Goal: Task Accomplishment & Management: Complete application form

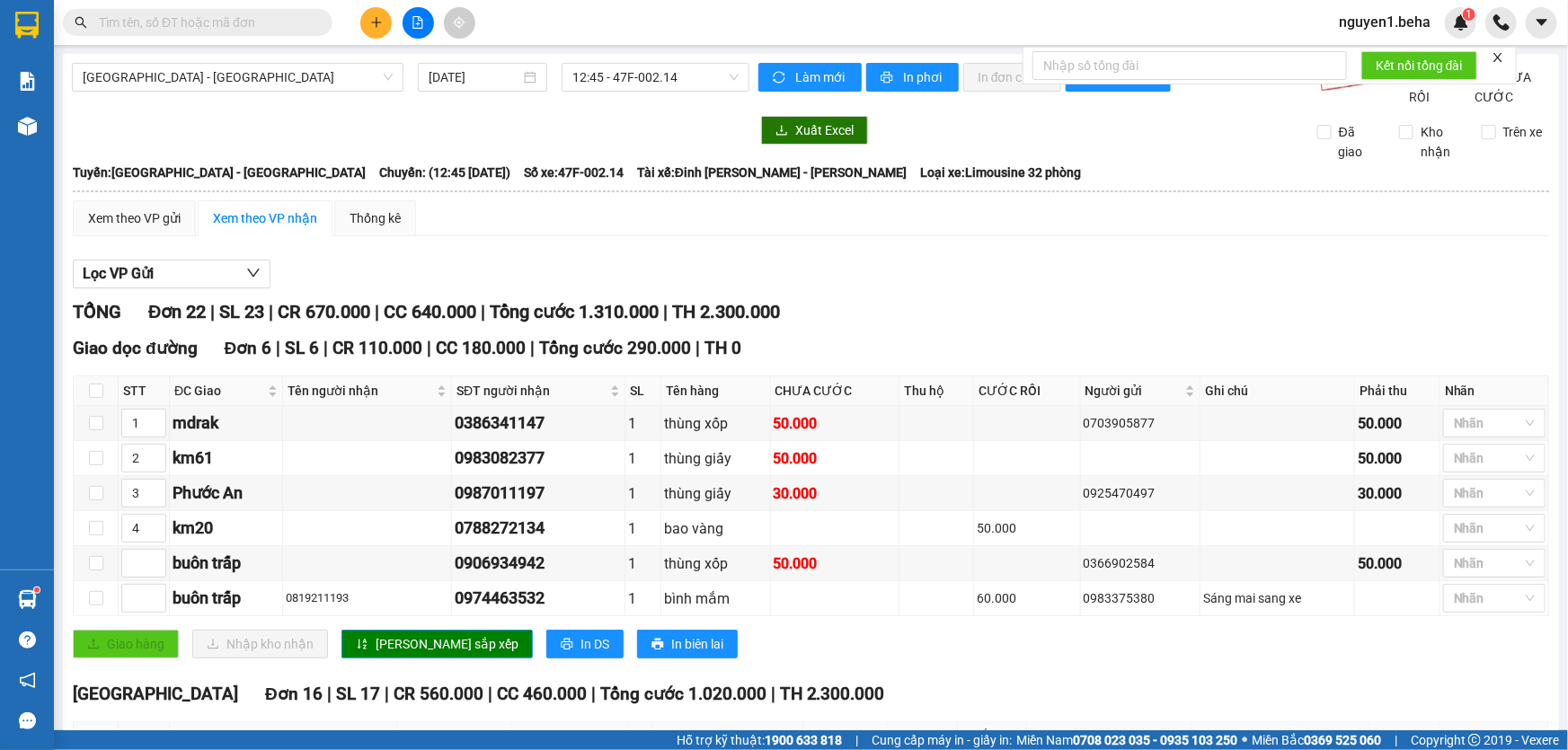
scroll to position [654, 0]
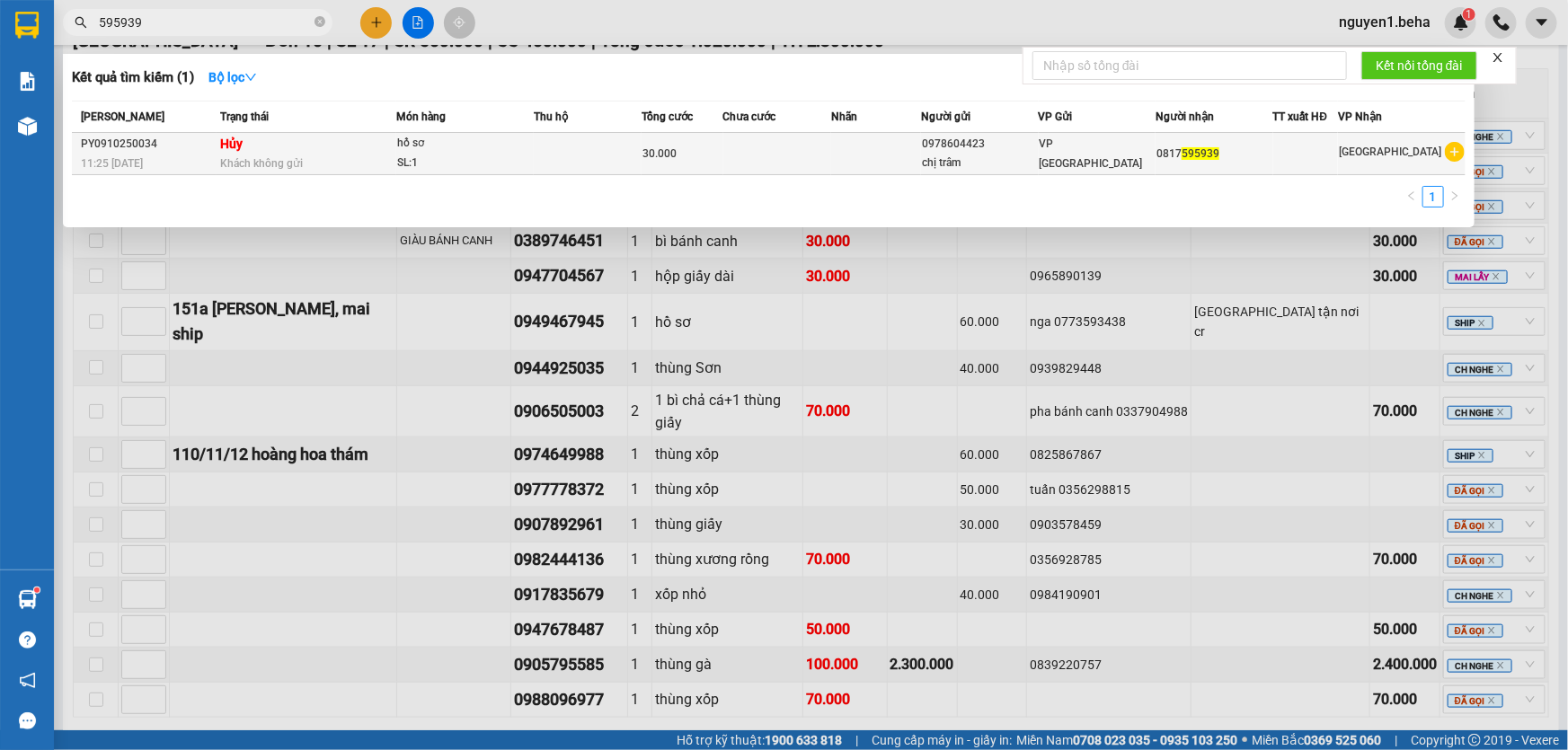
type input "595939"
click at [467, 144] on div "hồ sơ" at bounding box center [465, 144] width 135 height 20
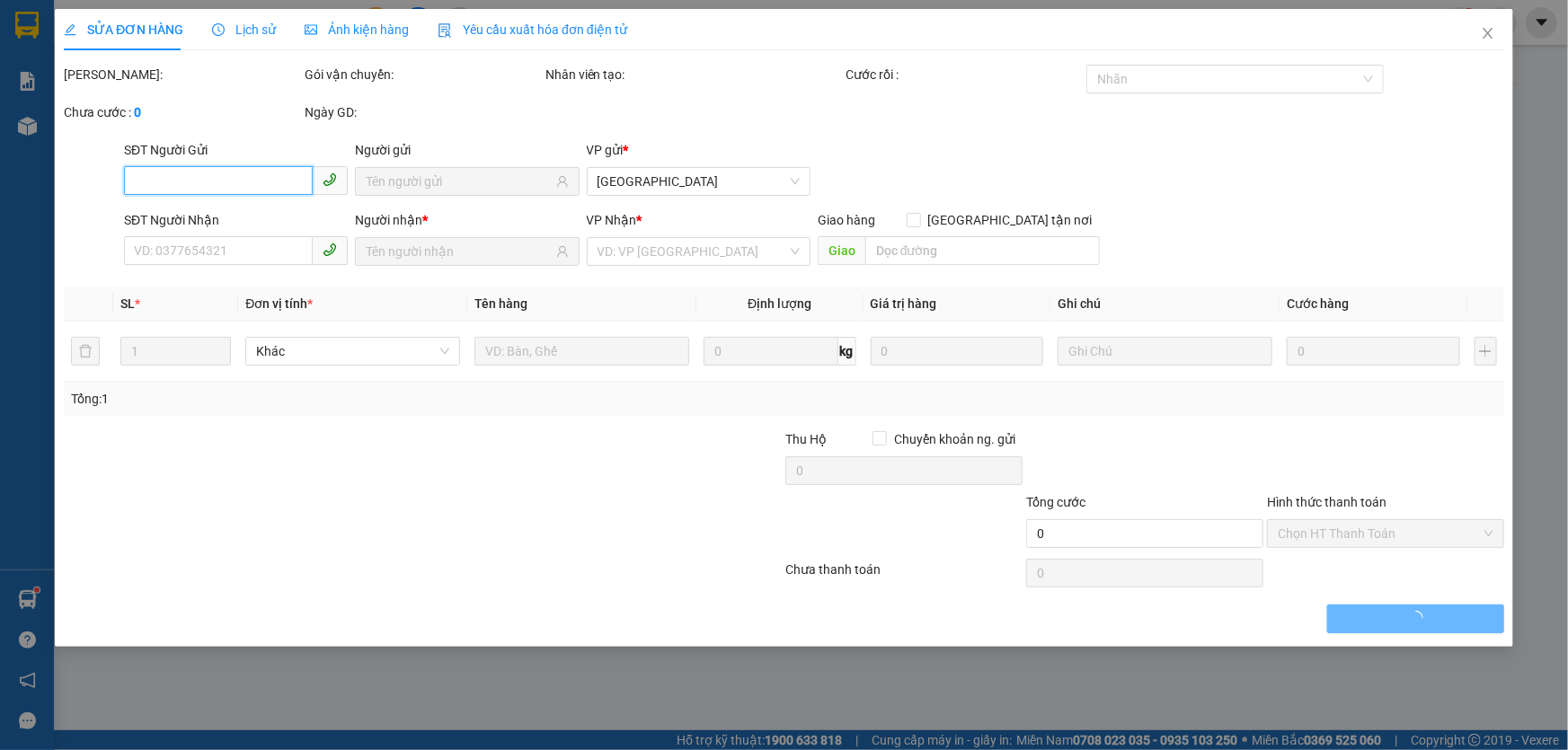
type input "0978604423"
type input "chị trâm"
type input "0817595939"
type input "30.000"
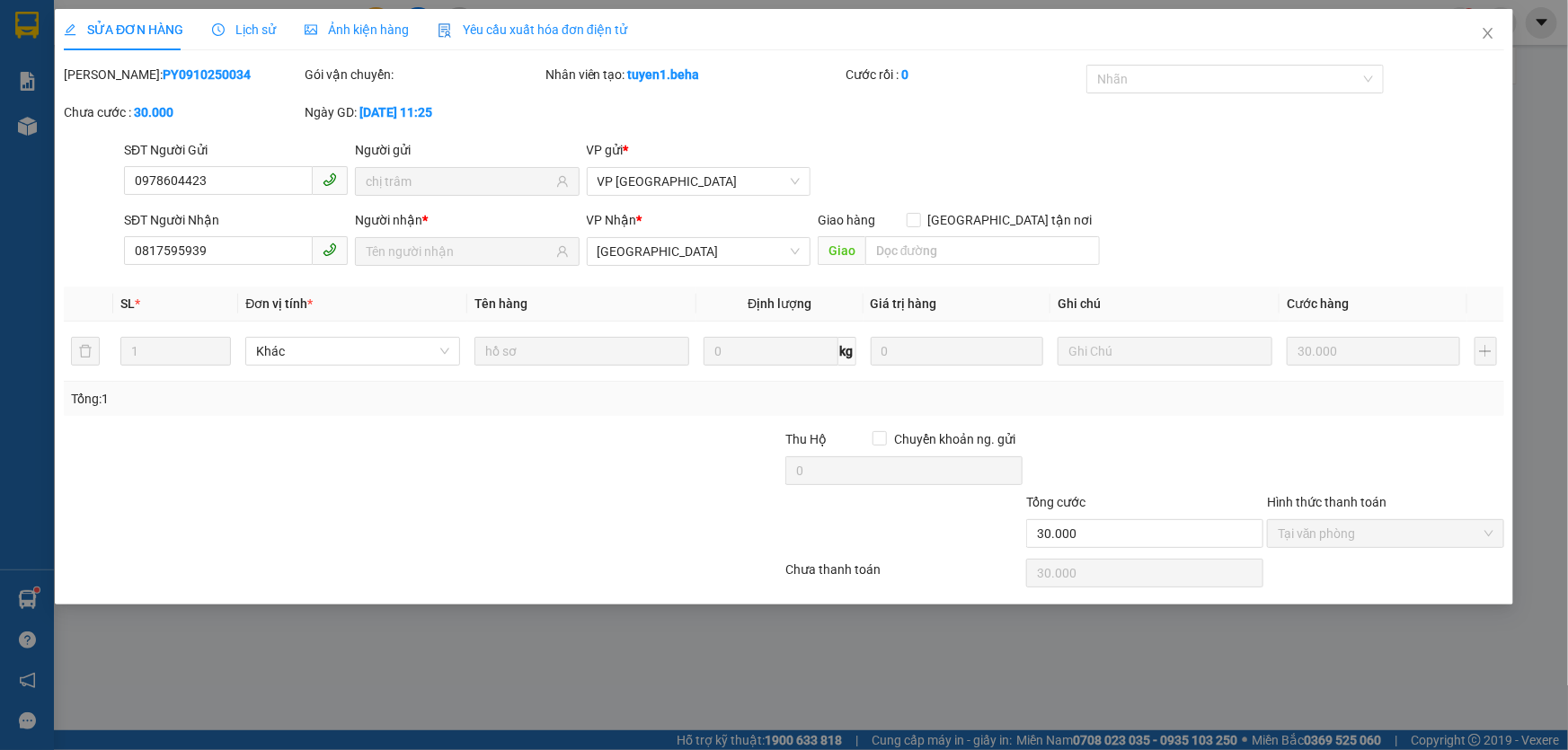
click at [383, 38] on div "Ảnh kiện hàng" at bounding box center [357, 30] width 104 height 20
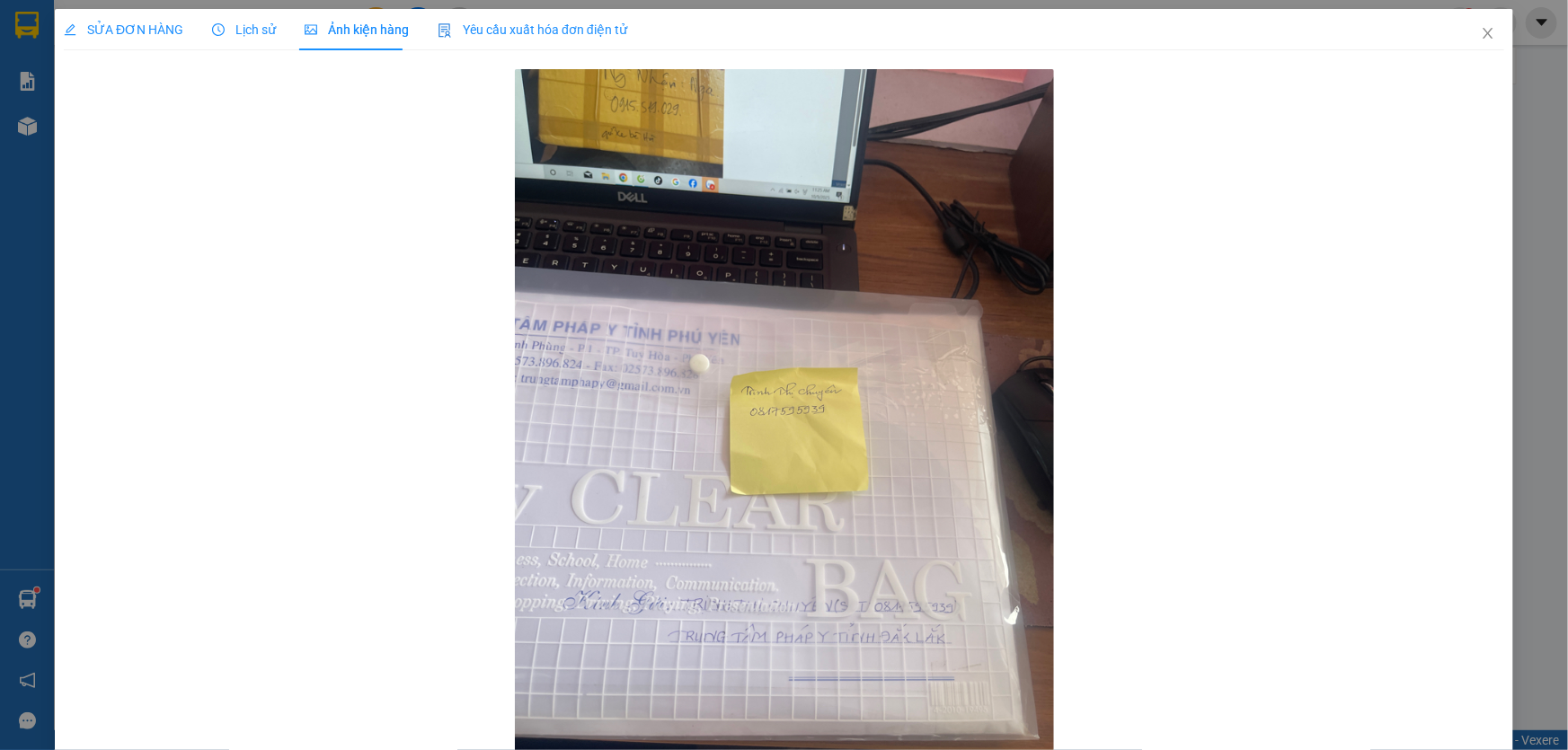
click at [267, 23] on span "Lịch sử" at bounding box center [243, 30] width 64 height 15
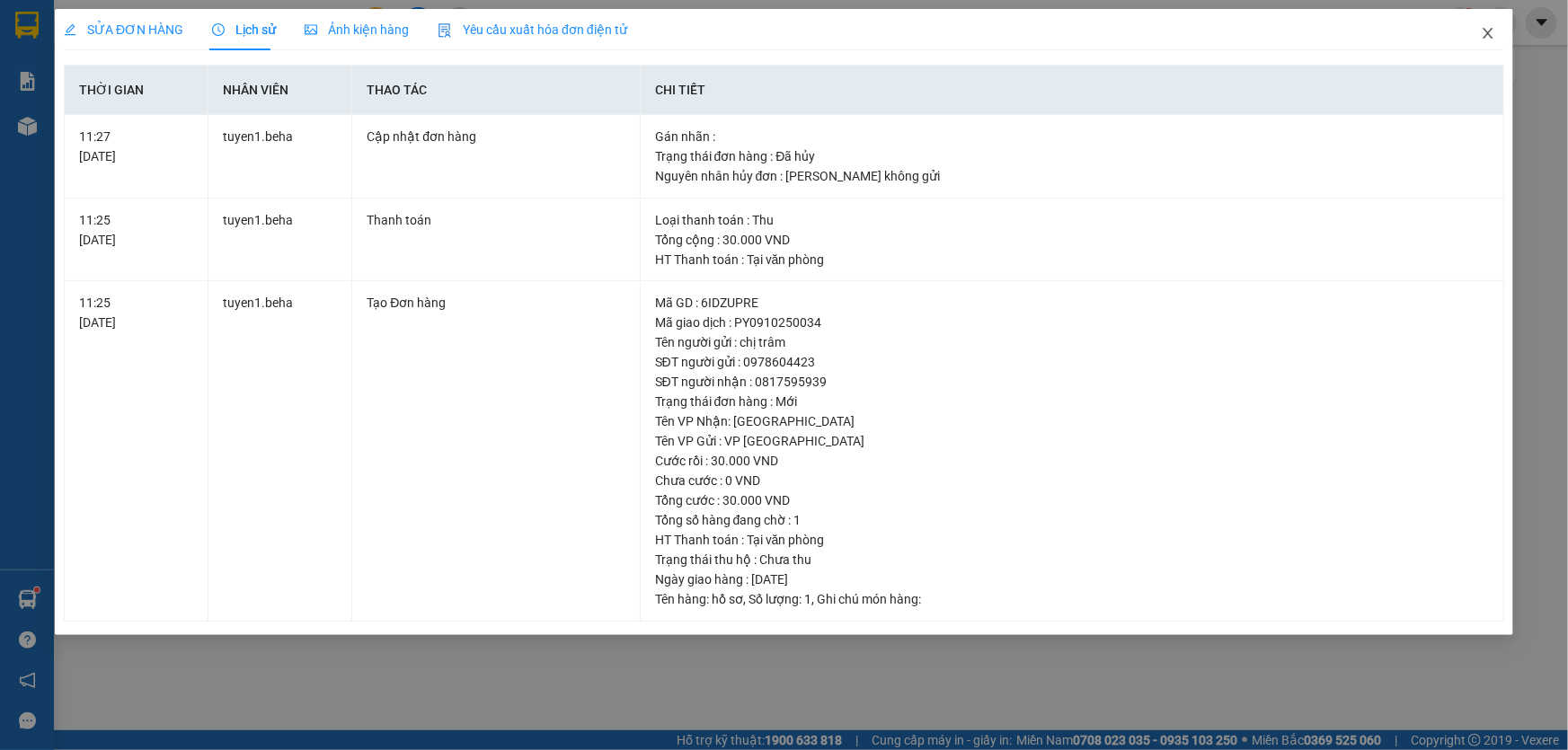
click at [1483, 38] on icon "close" at bounding box center [1487, 32] width 10 height 11
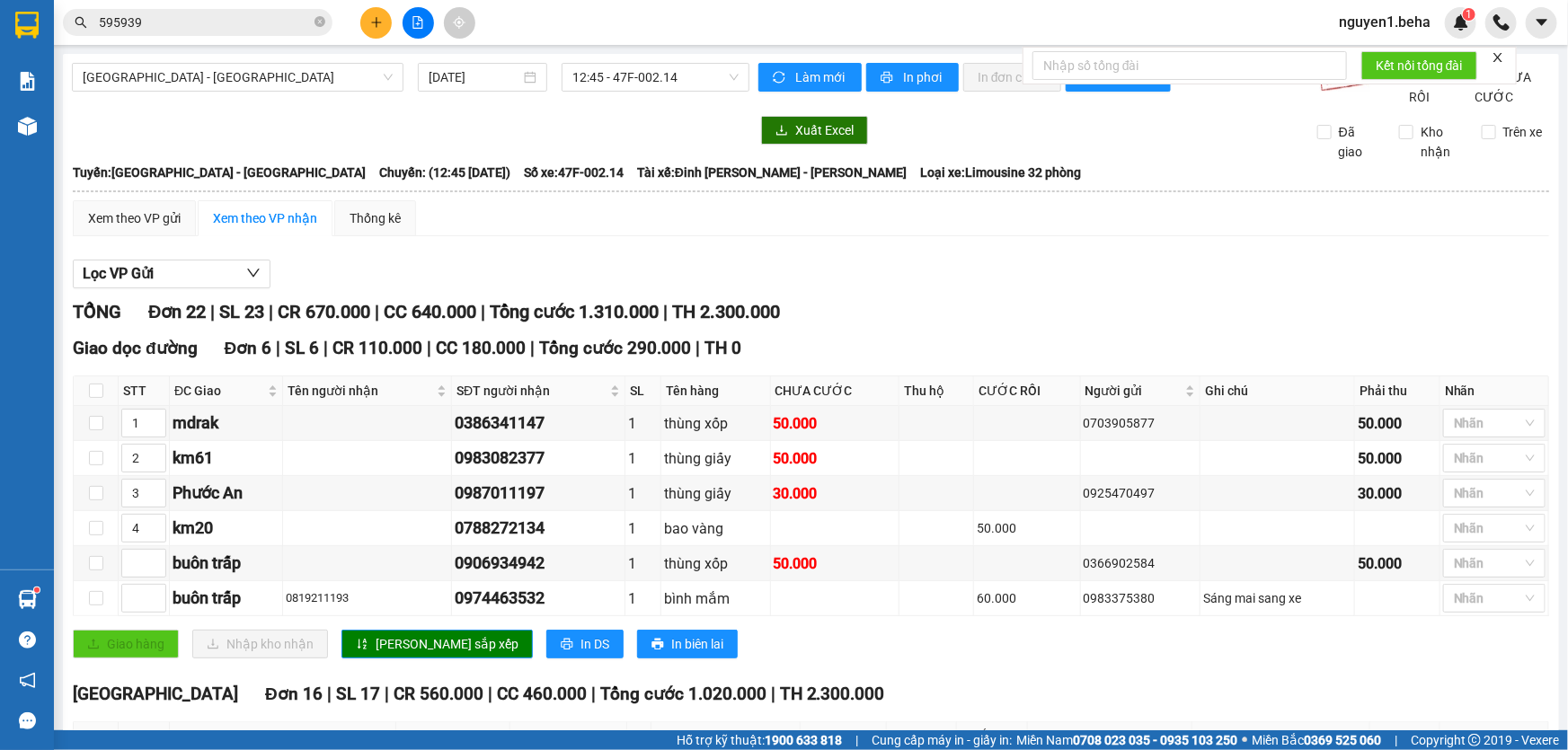
click at [249, 26] on input "595939" at bounding box center [204, 23] width 212 height 20
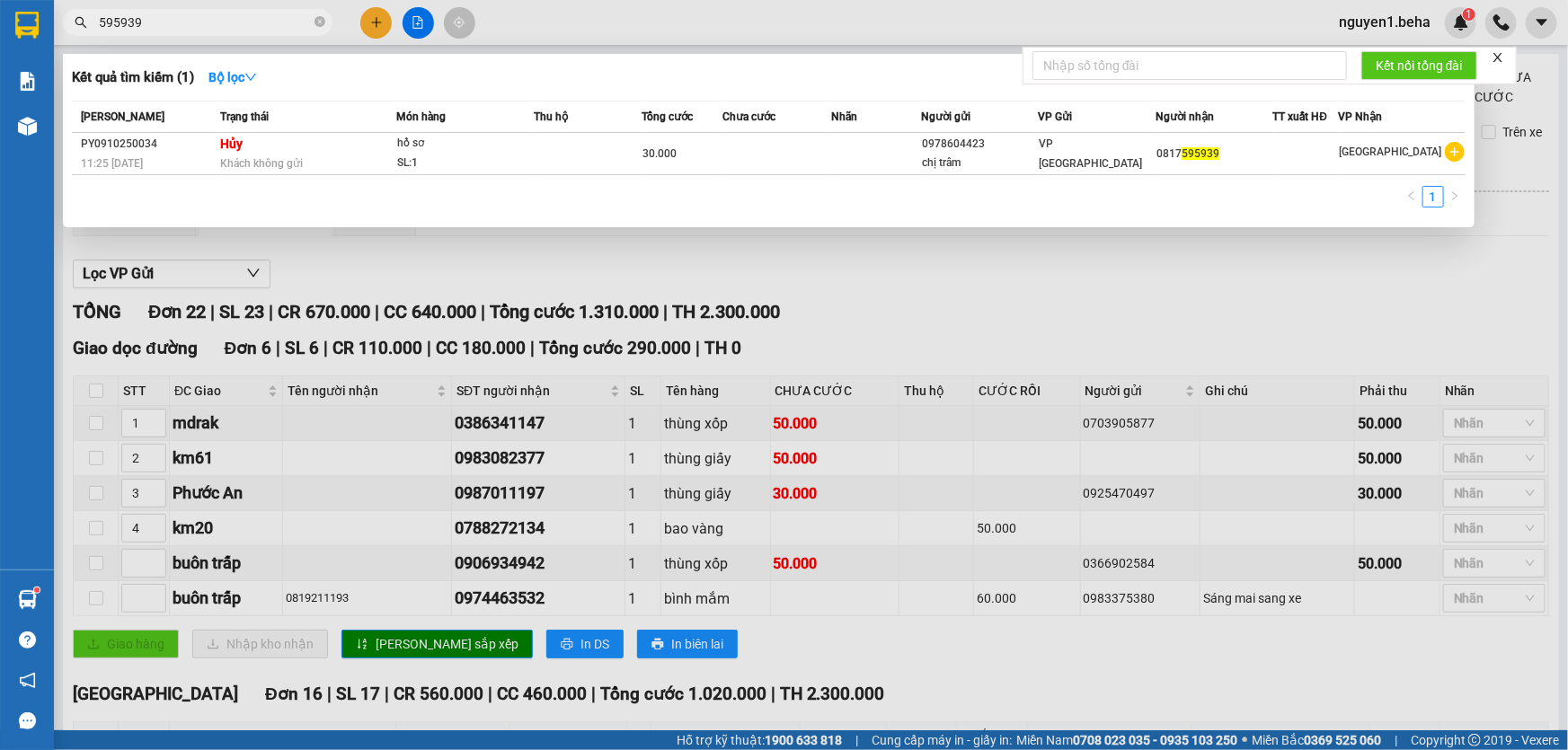
click at [249, 26] on input "595939" at bounding box center [204, 23] width 212 height 20
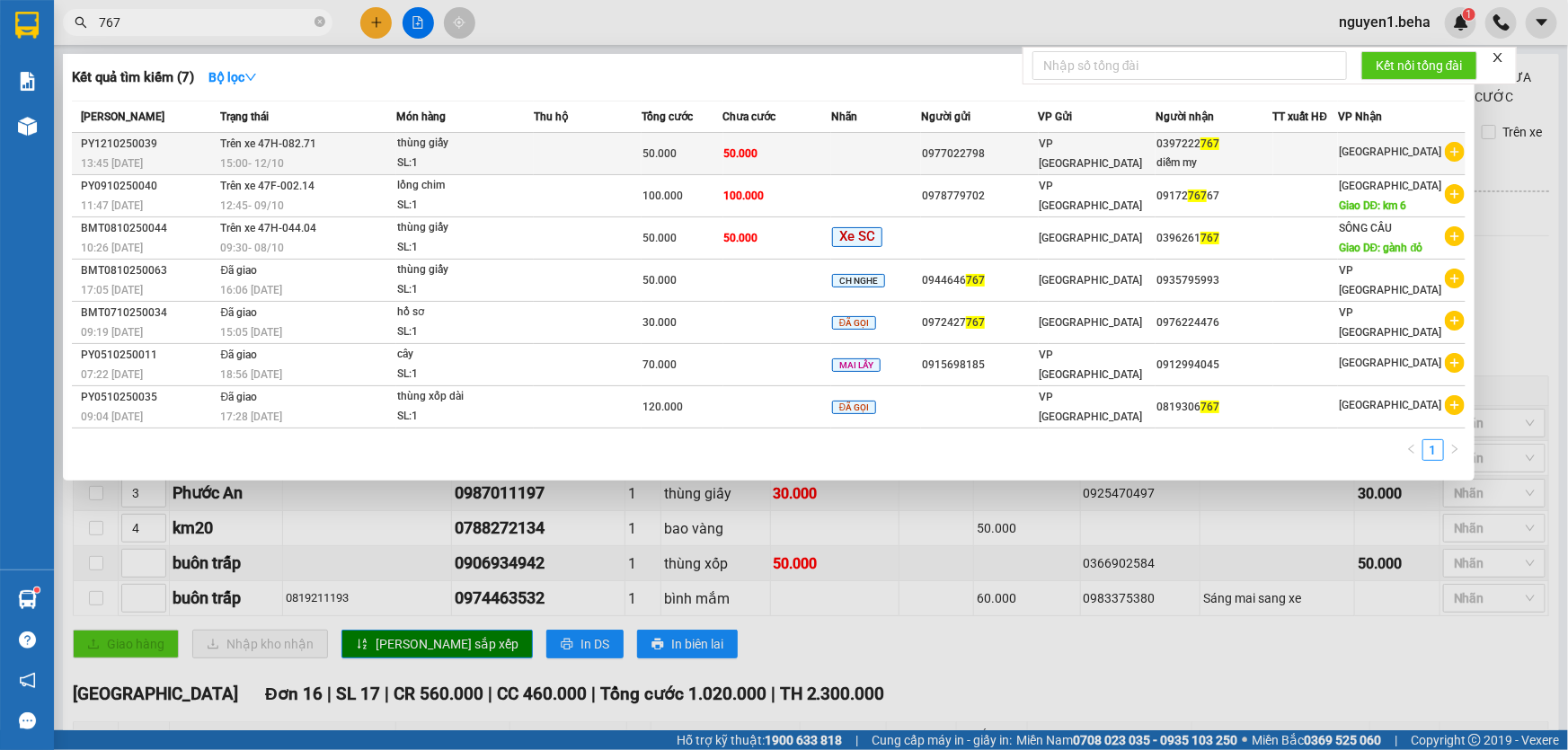
type input "767"
click at [807, 153] on td "50.000" at bounding box center [778, 154] width 108 height 42
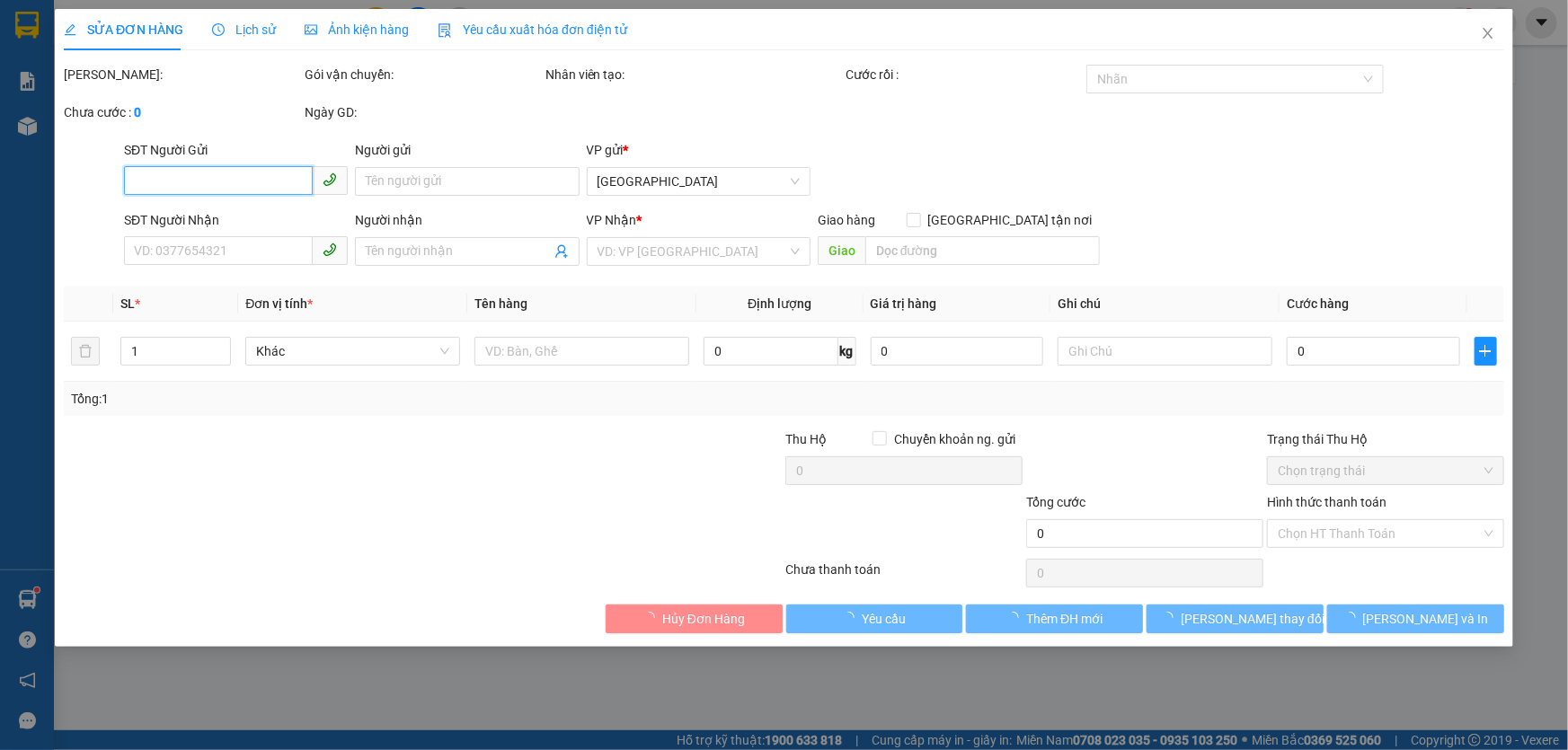
type input "0977022798"
type input "0397222767"
type input "diễm my"
type input "50.000"
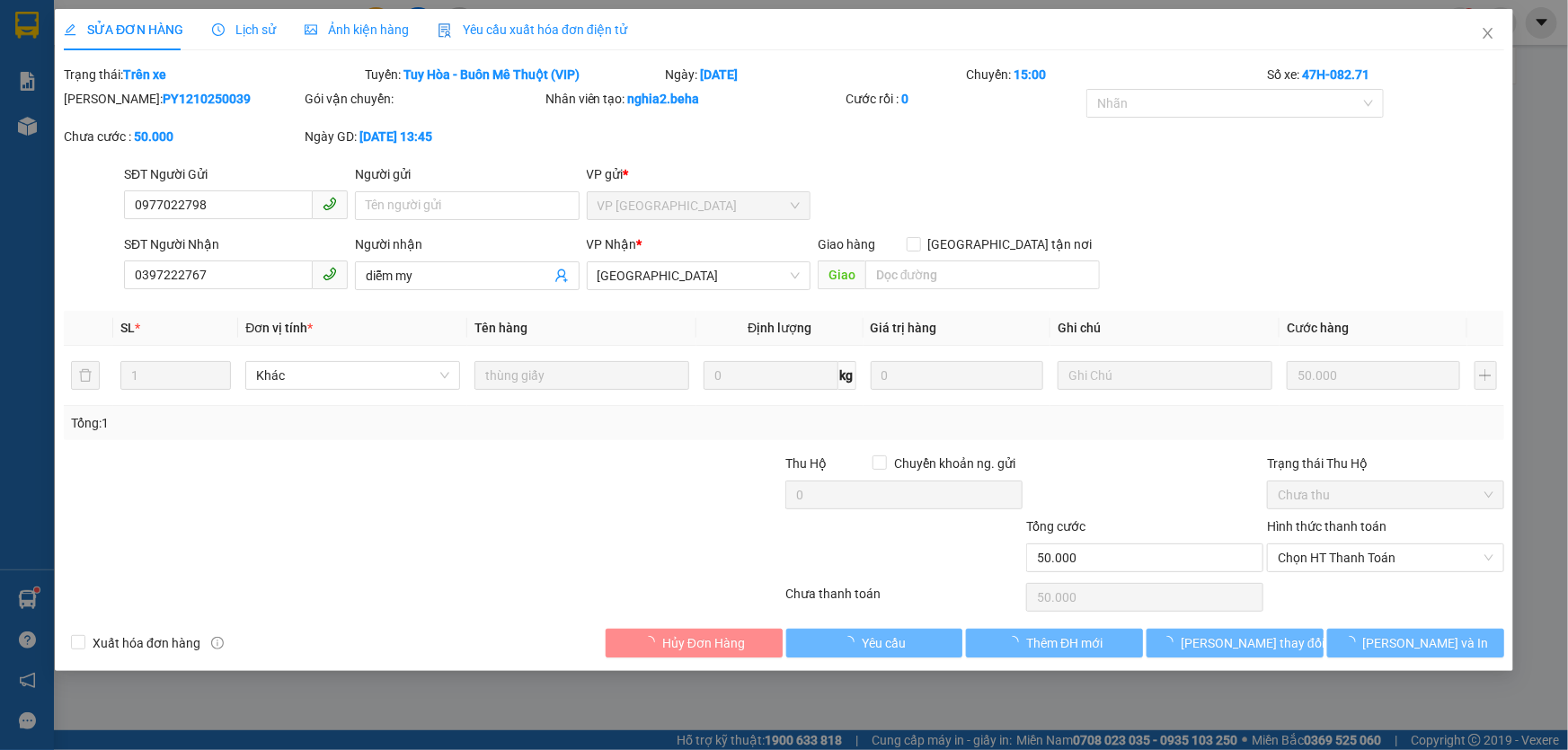
click at [359, 36] on span "Ảnh kiện hàng" at bounding box center [357, 30] width 104 height 15
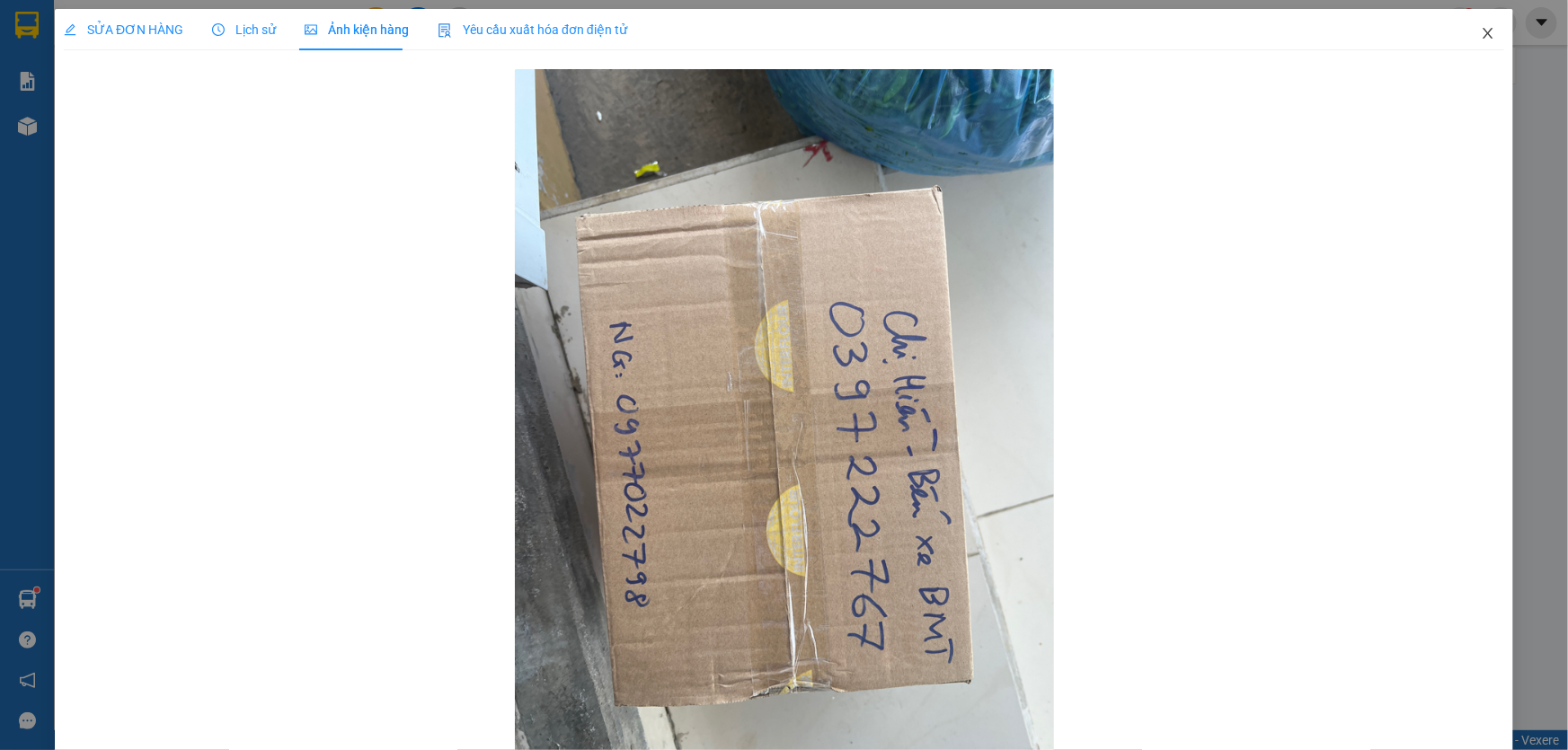
click at [1482, 36] on icon "close" at bounding box center [1487, 32] width 10 height 11
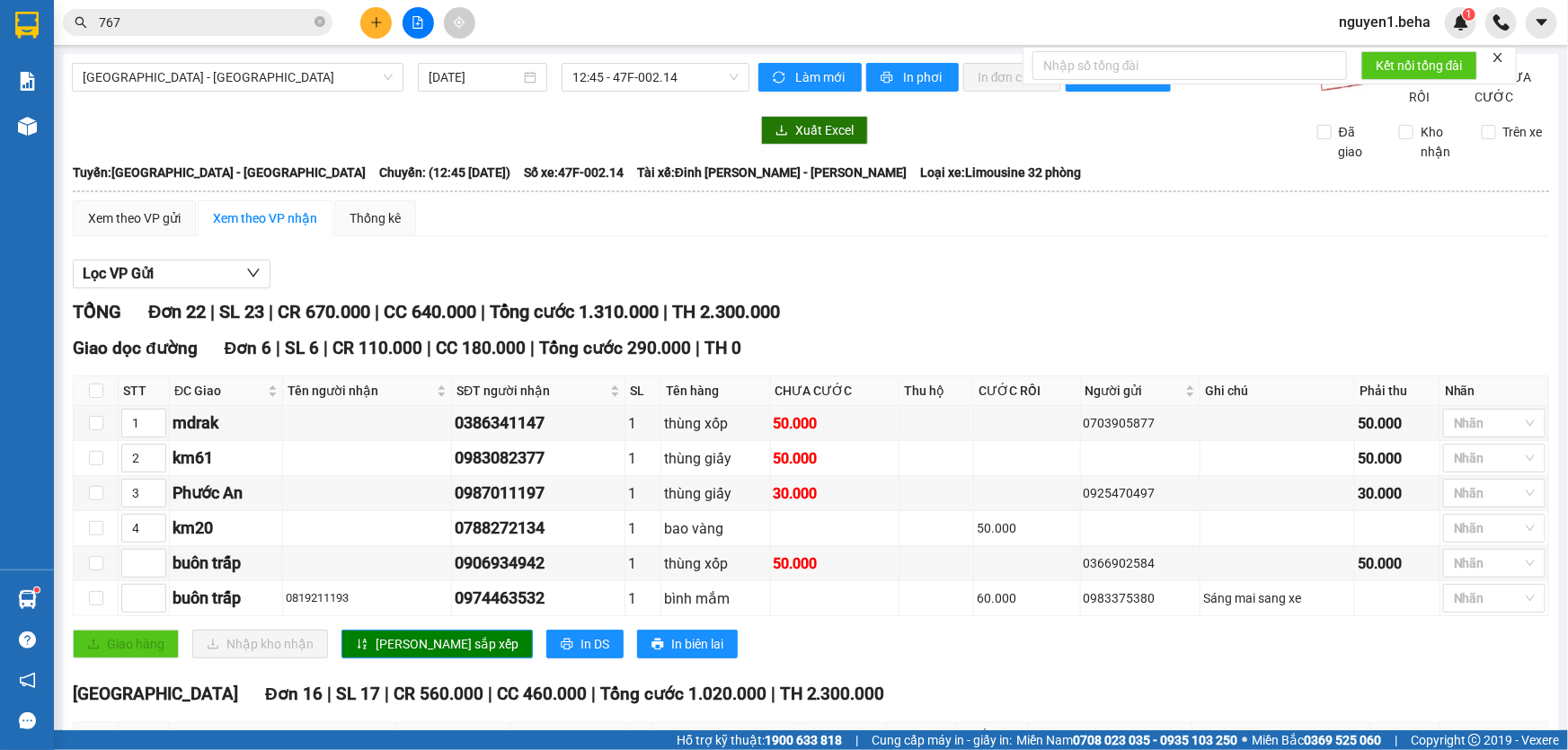
click at [1474, 36] on div "nguyen1.beha 1" at bounding box center [1401, 23] width 152 height 31
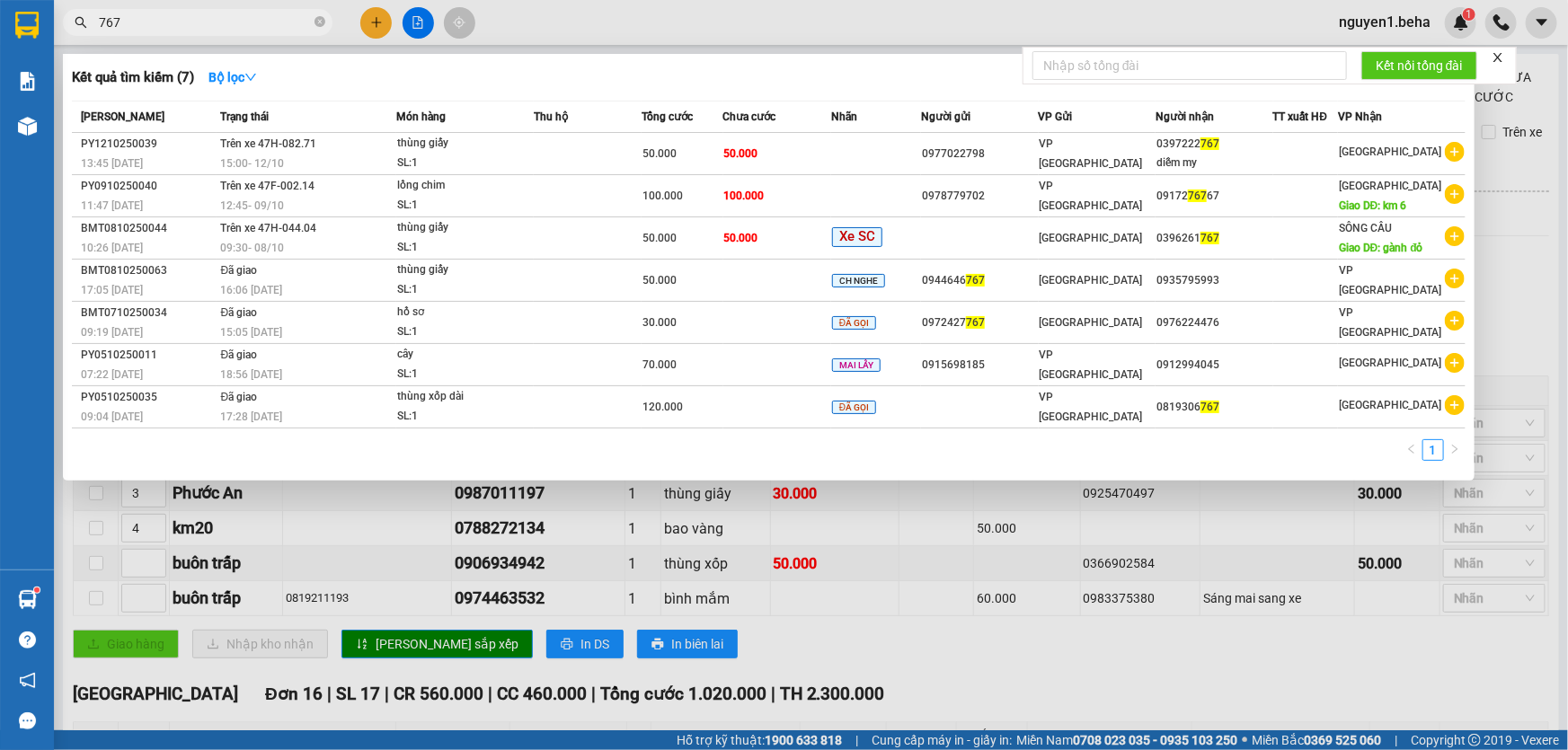
click at [228, 23] on input "767" at bounding box center [204, 23] width 212 height 20
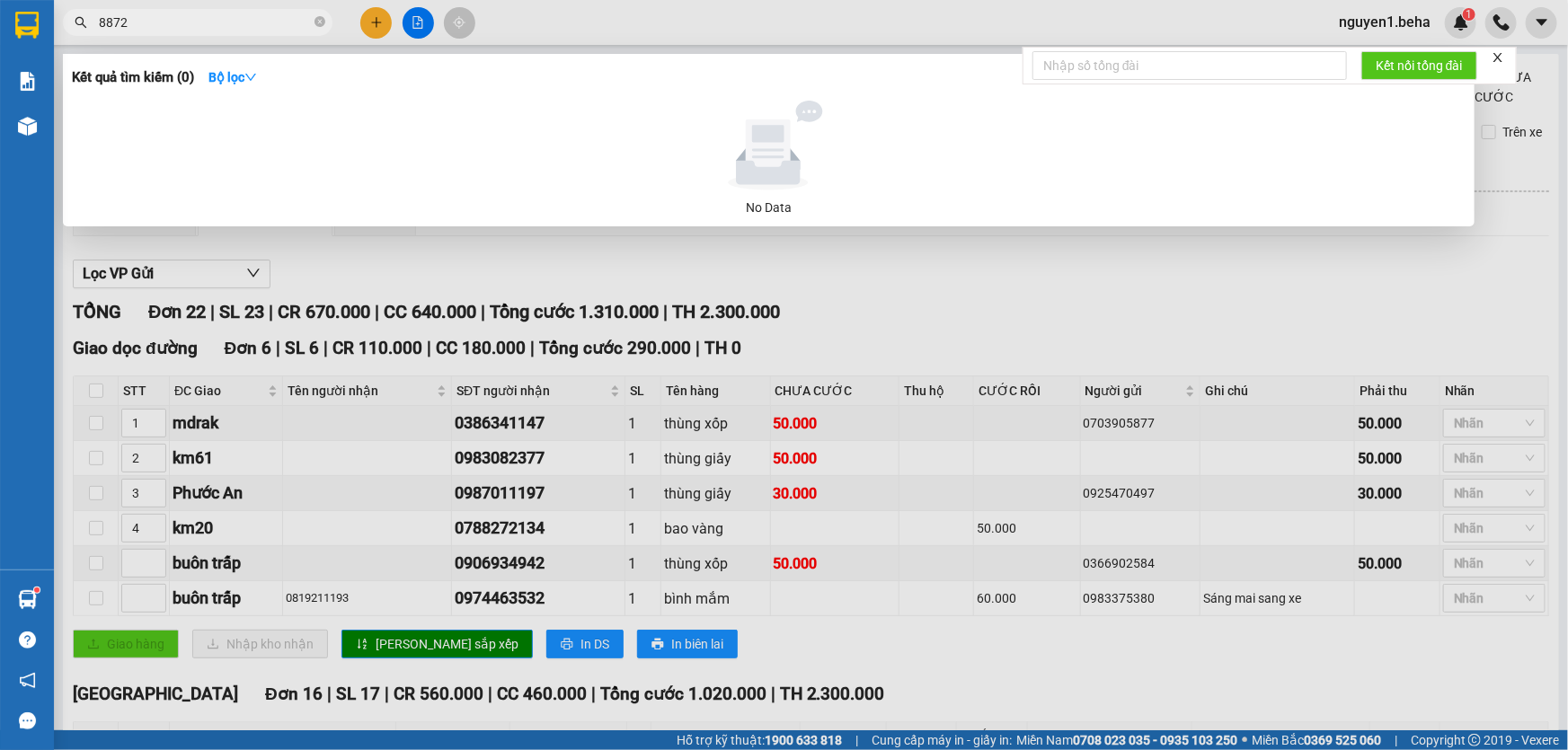
click at [110, 25] on input "8872" at bounding box center [204, 23] width 212 height 20
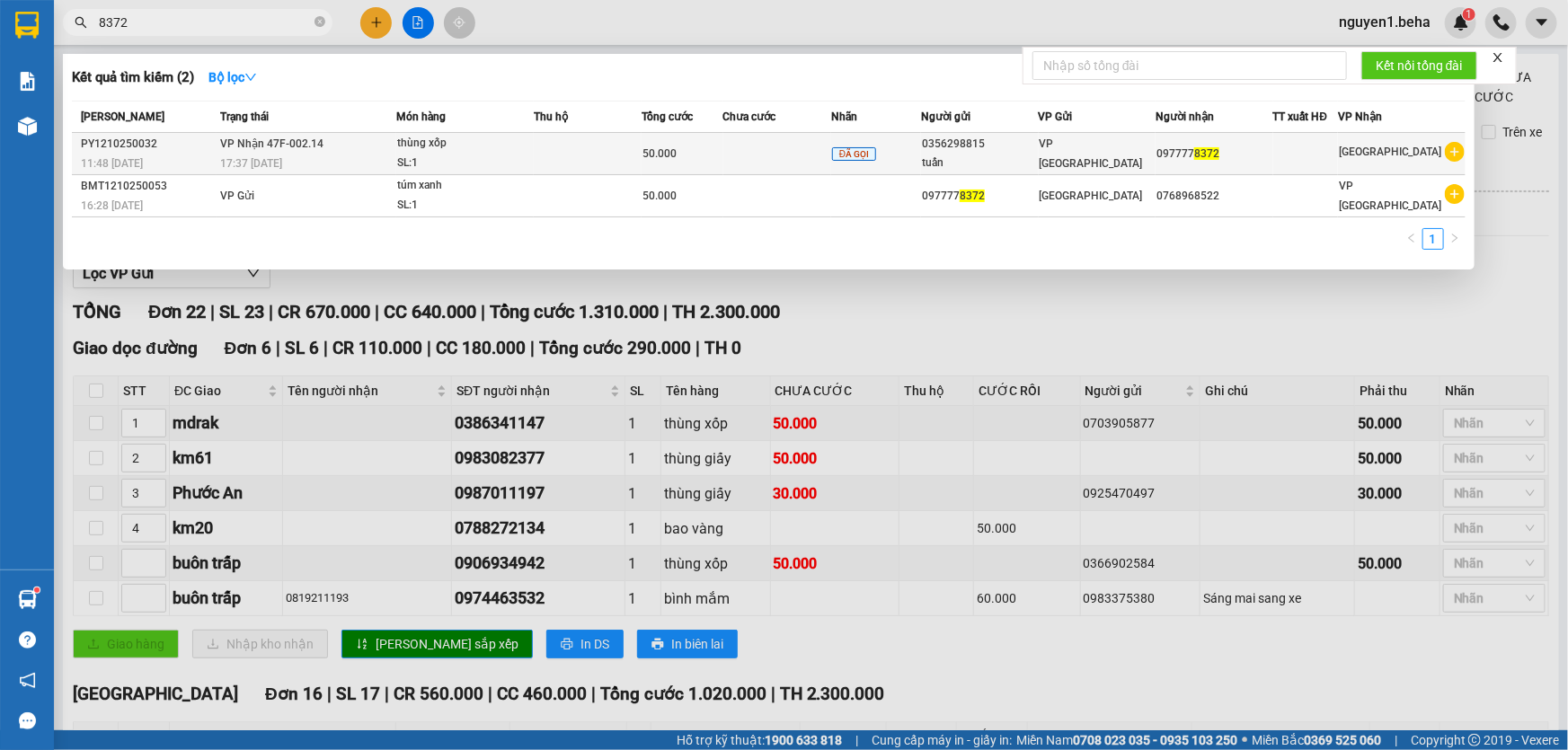
type input "8372"
click at [282, 150] on span "VP Nhận 47F-002.14" at bounding box center [273, 144] width 103 height 13
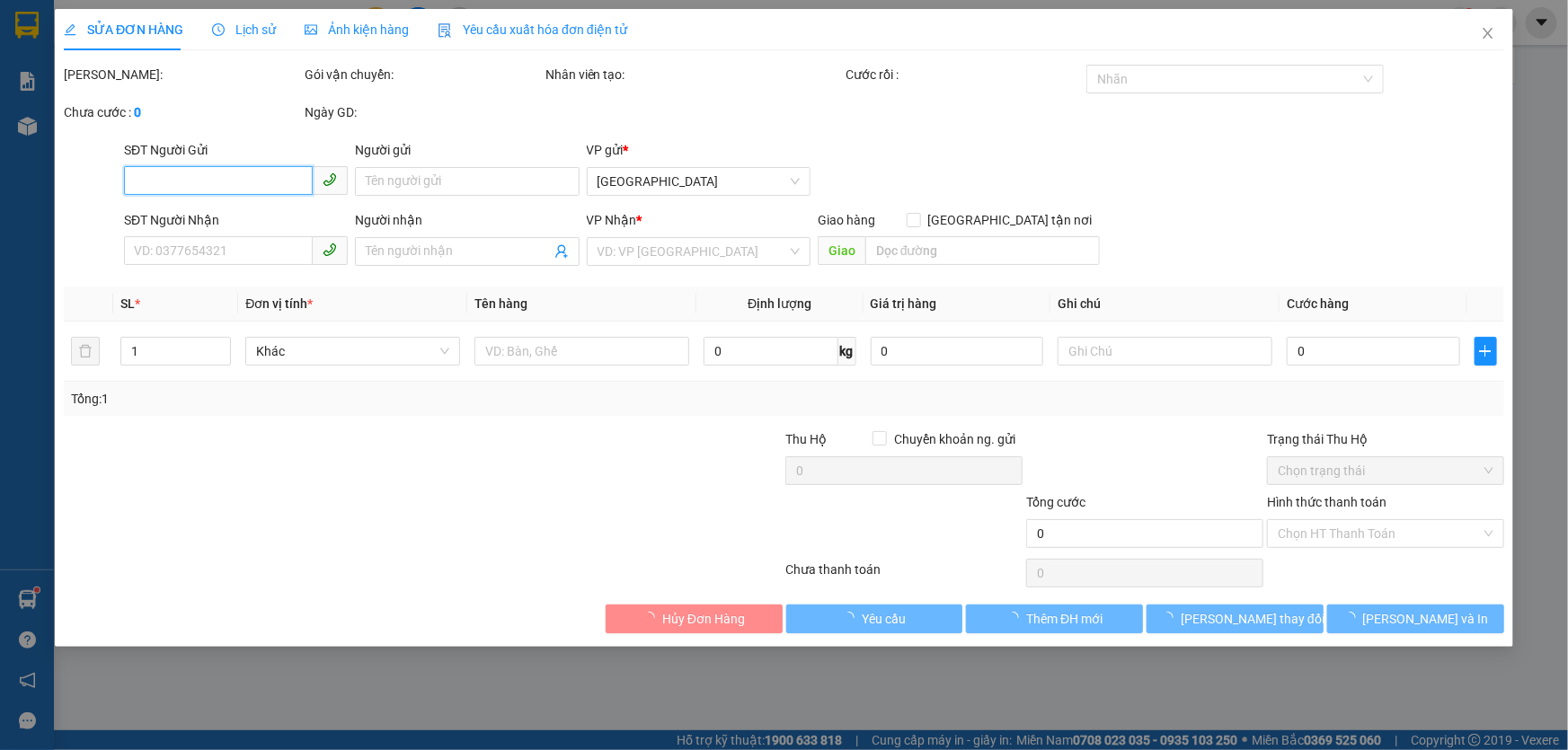
type input "0356298815"
type input "tuấn"
type input "0977778372"
type input "50.000"
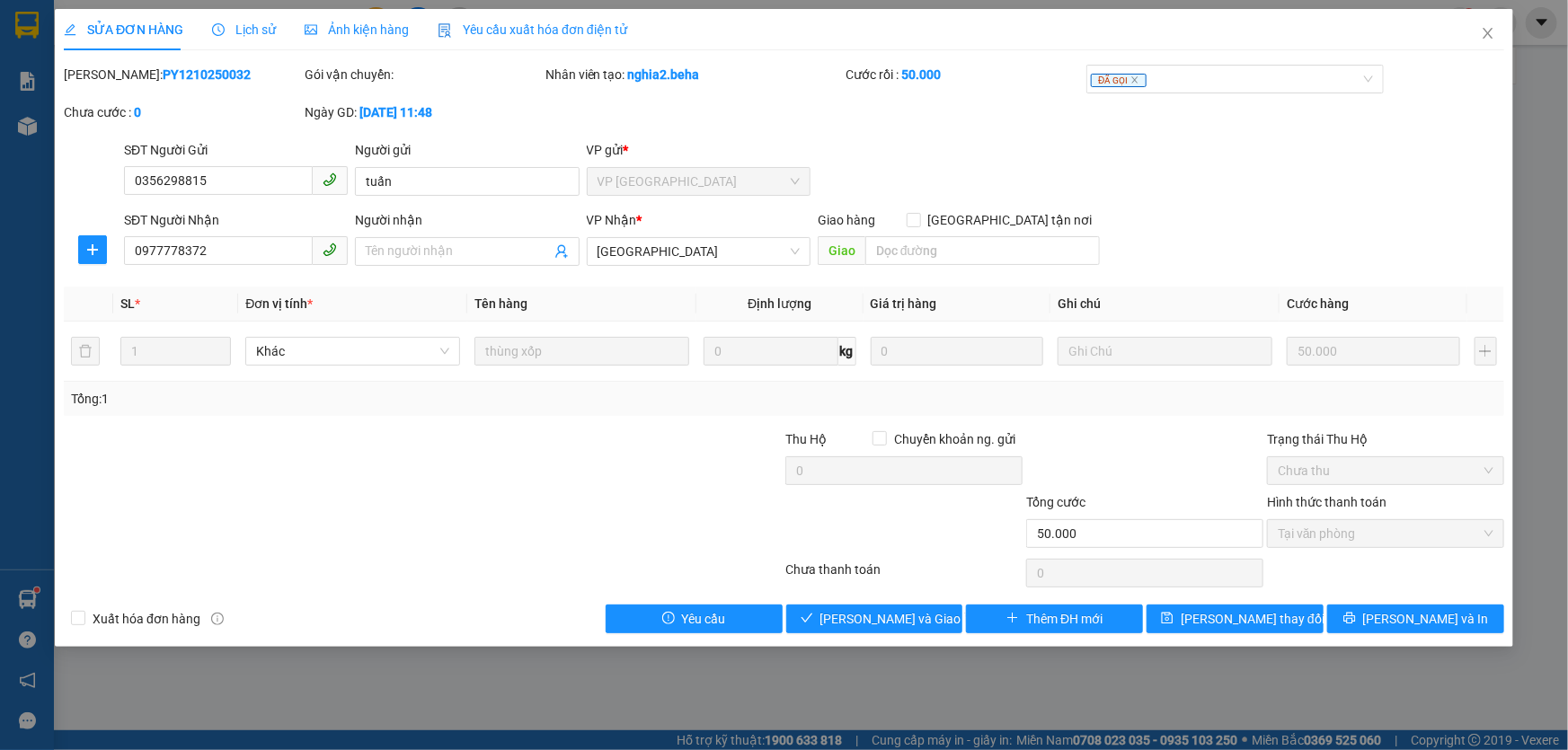
click at [357, 31] on span "Ảnh kiện hàng" at bounding box center [357, 30] width 104 height 15
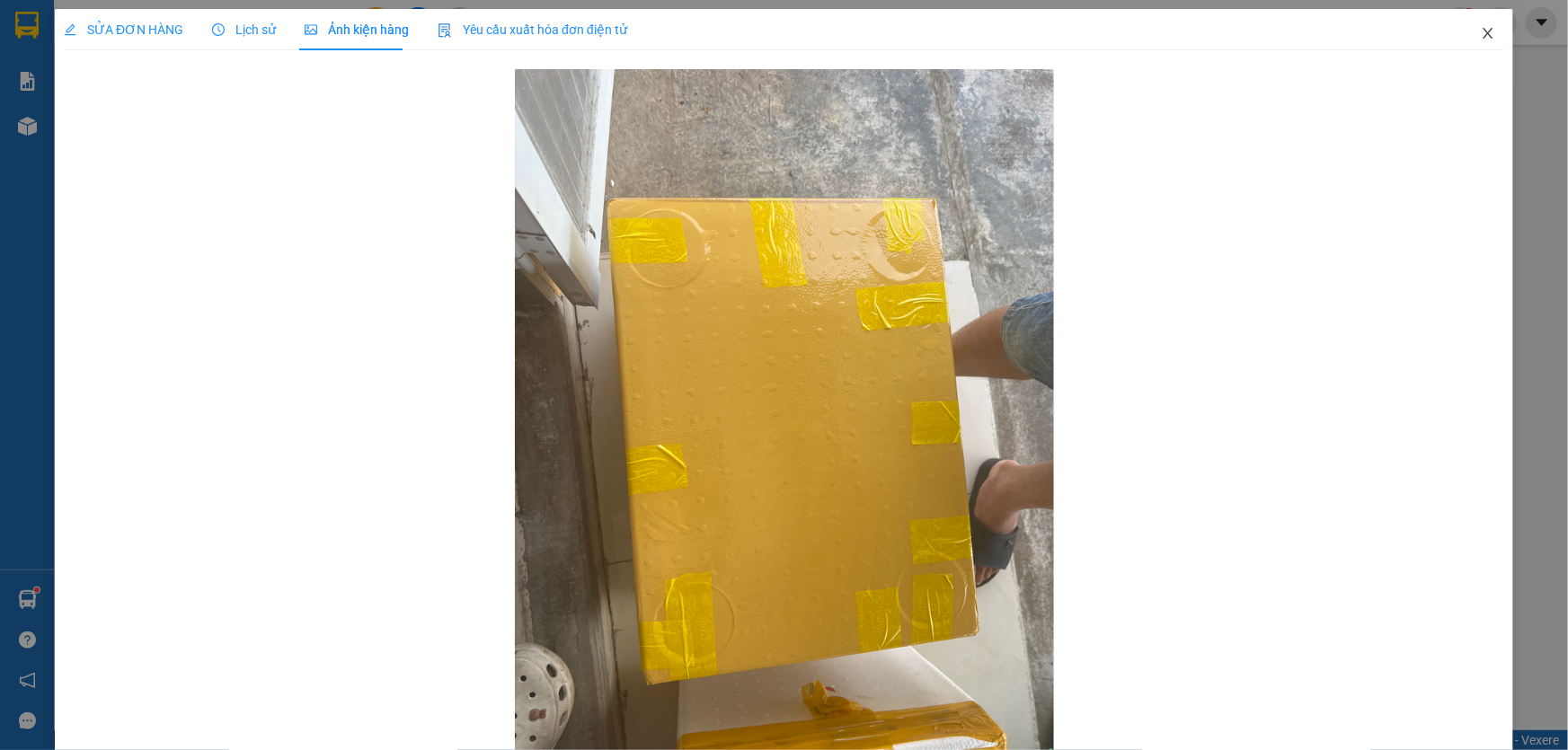
click at [1481, 29] on icon "close" at bounding box center [1488, 32] width 15 height 15
click at [1477, 30] on div "nguyen1.beha 1" at bounding box center [1446, 23] width 243 height 31
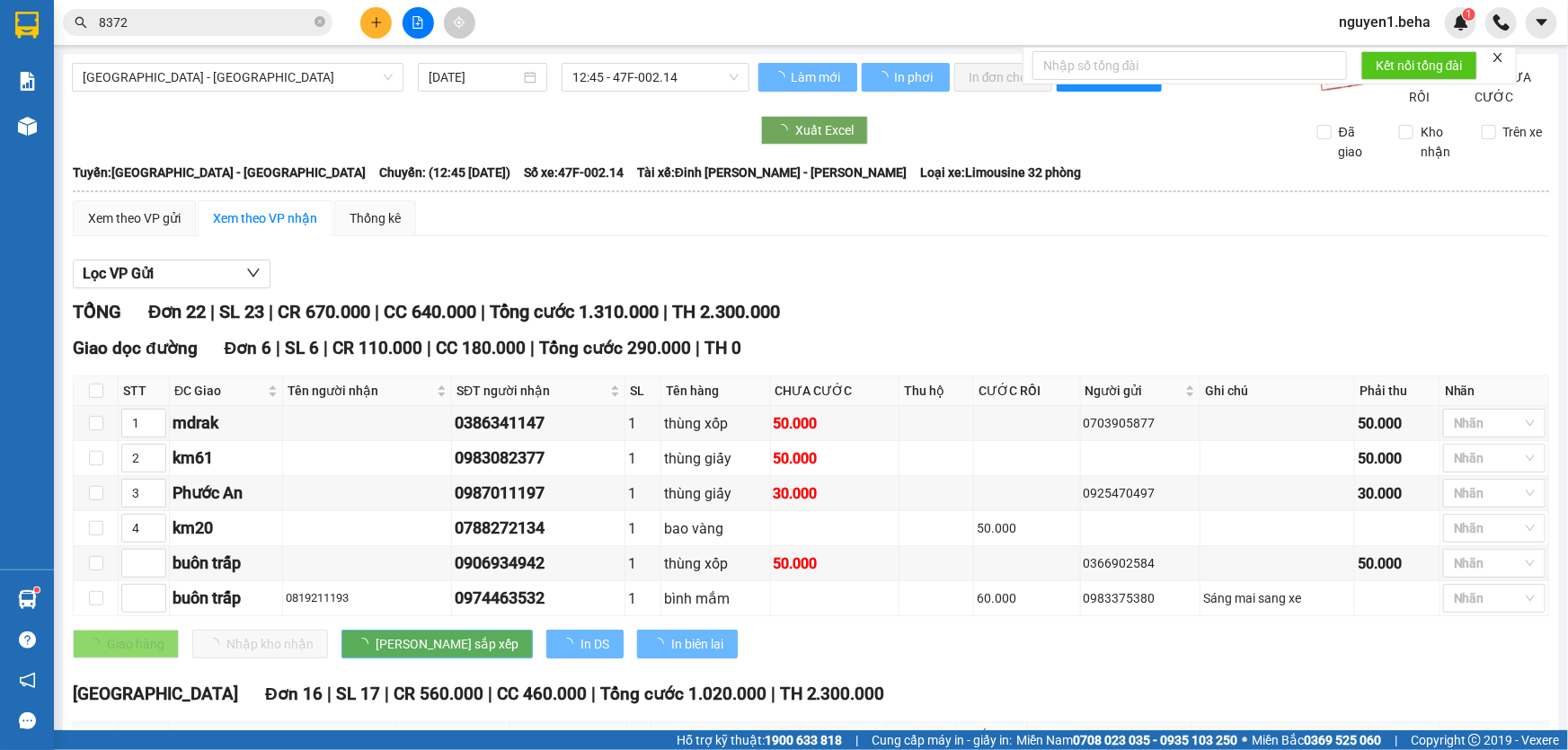
click at [252, 20] on input "8372" at bounding box center [204, 23] width 212 height 20
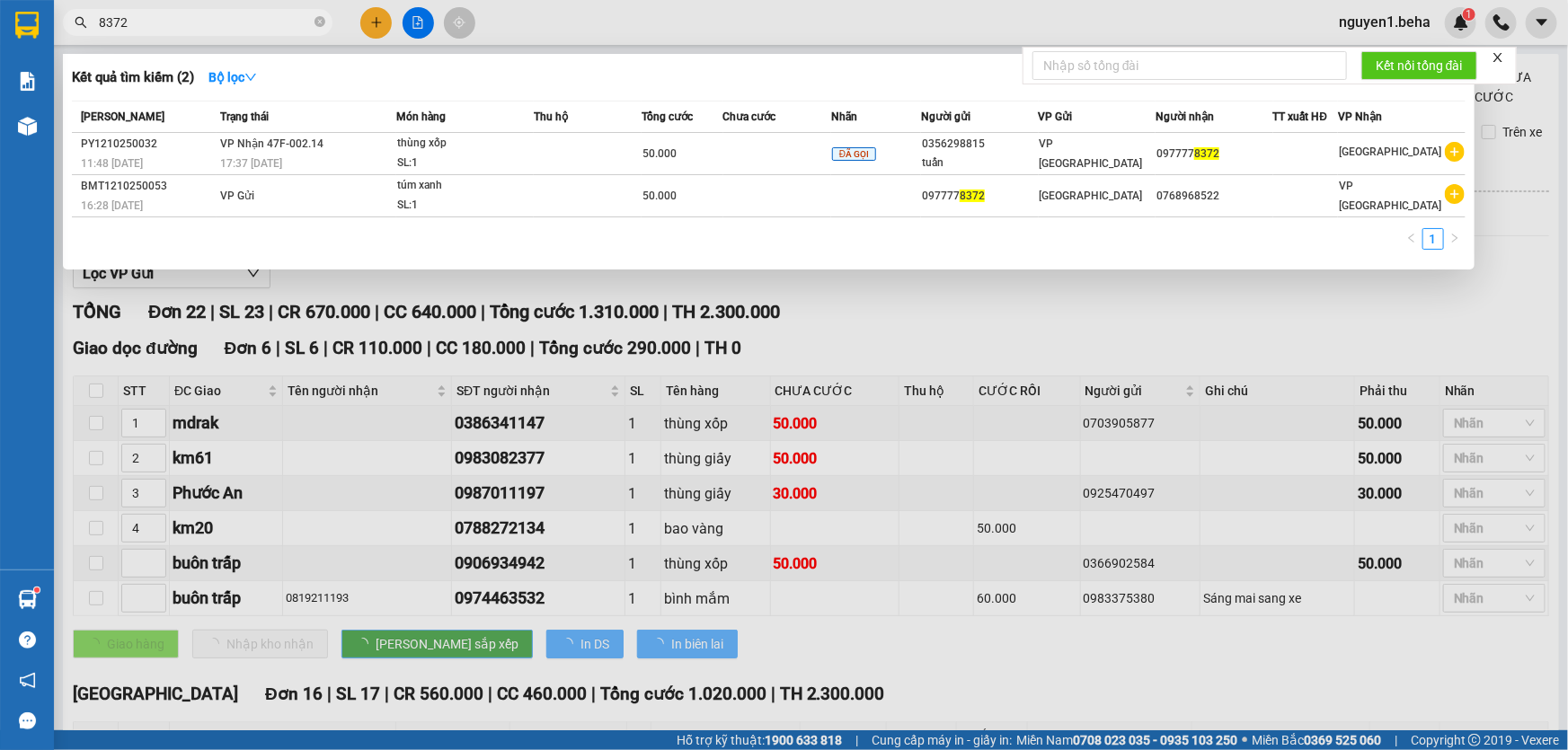
click at [252, 20] on input "8372" at bounding box center [204, 23] width 212 height 20
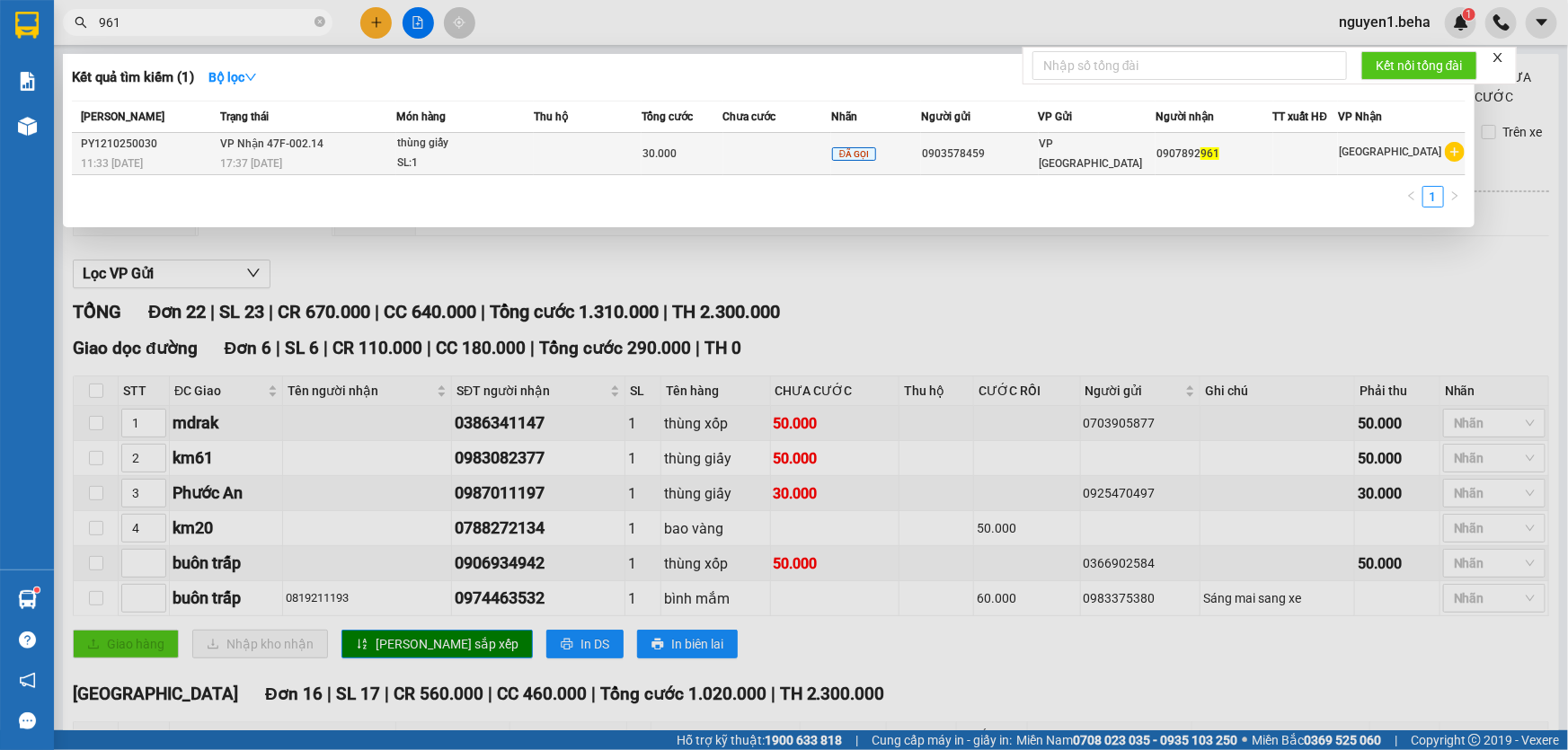
type input "961"
click at [578, 155] on td at bounding box center [588, 154] width 108 height 42
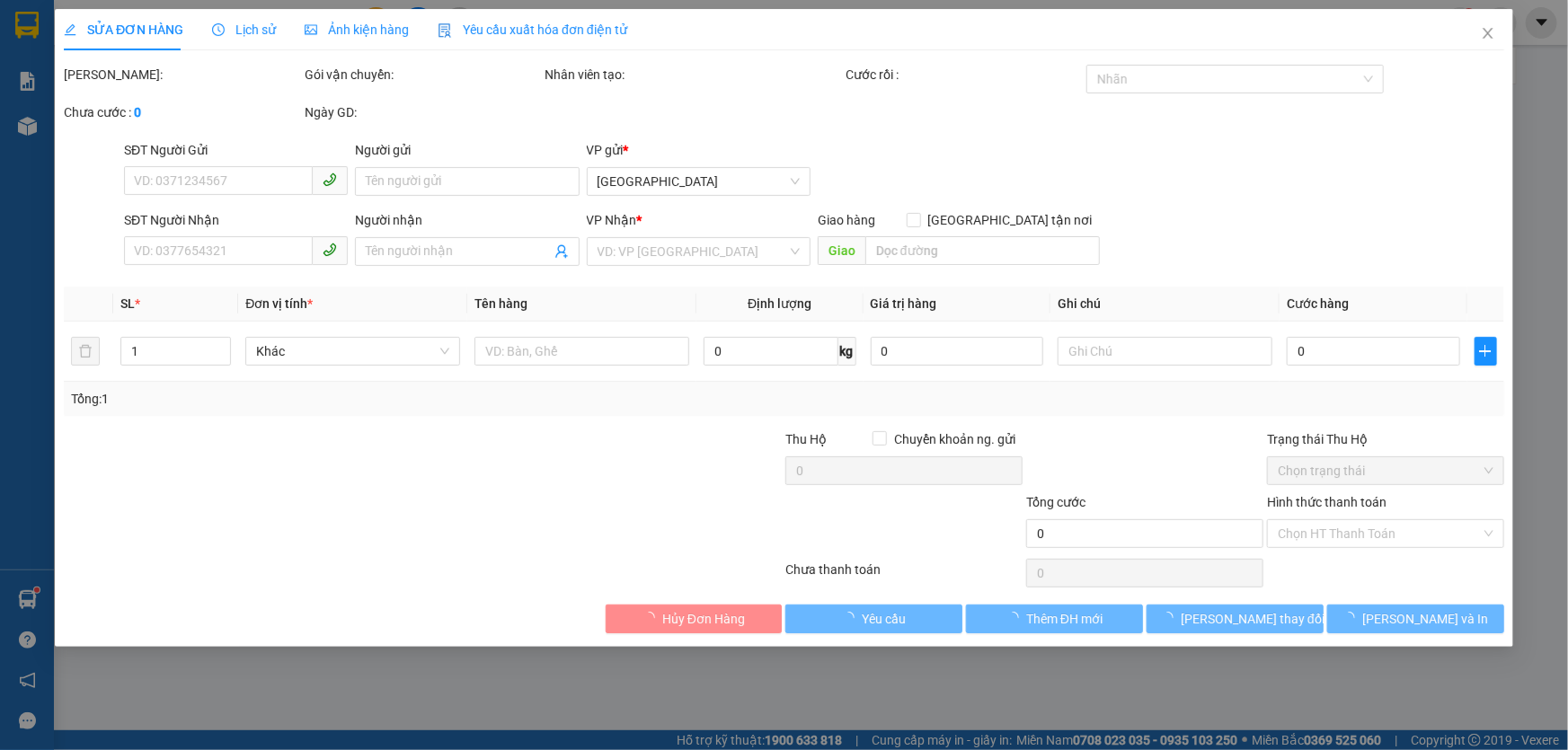
type input "0903578459"
type input "0907892961"
type input "30.000"
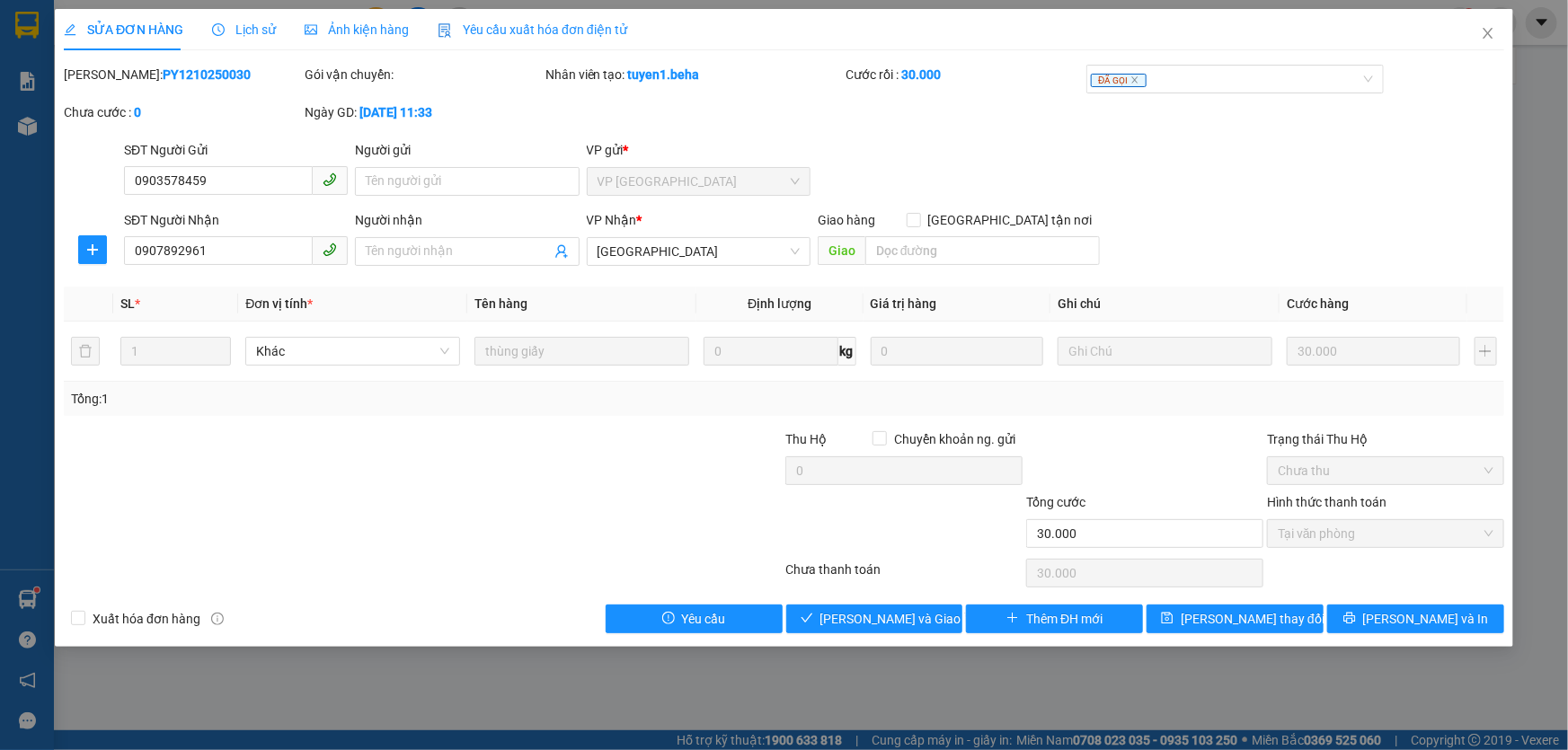
click at [334, 30] on span "Ảnh kiện hàng" at bounding box center [357, 30] width 104 height 15
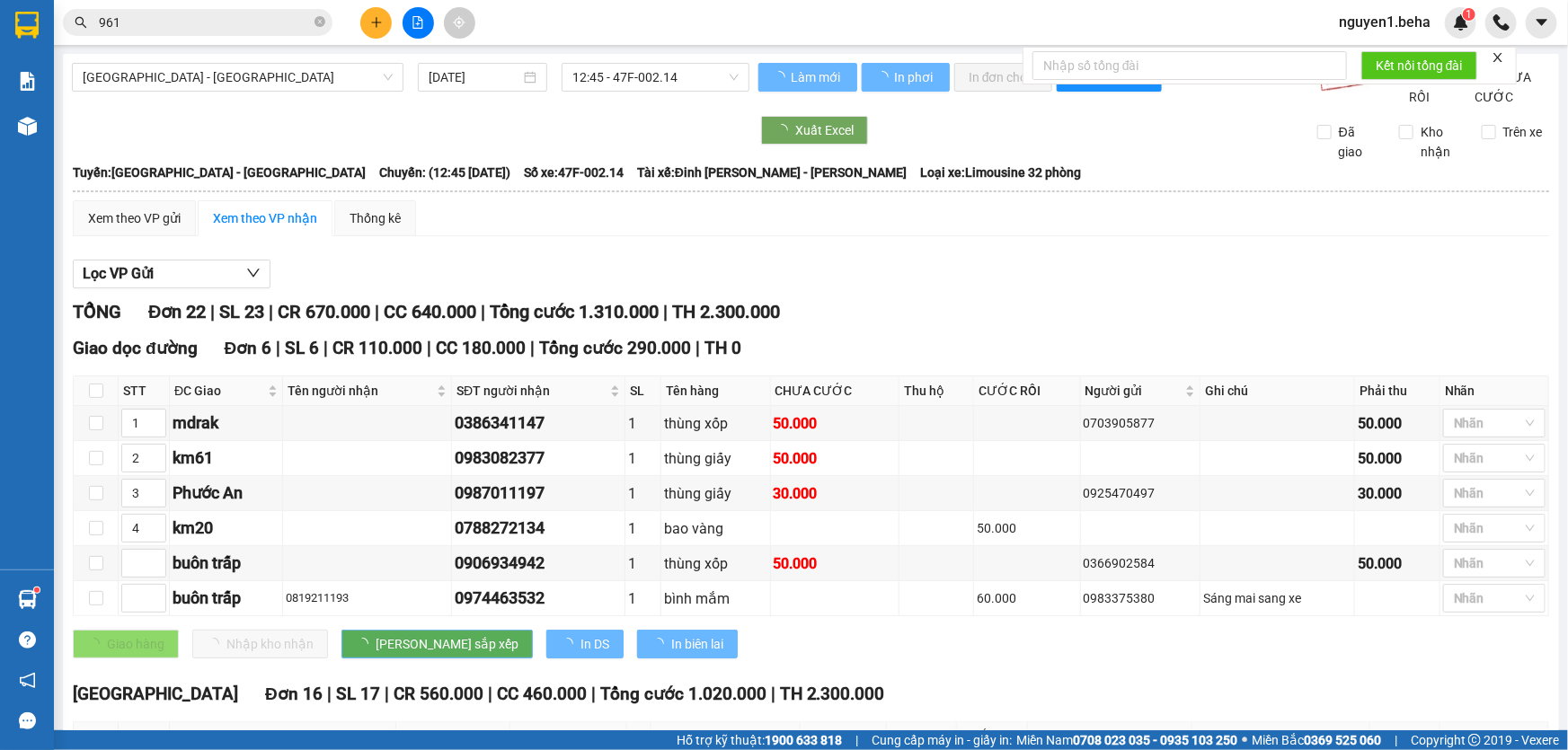
click at [220, 18] on input "961" at bounding box center [204, 23] width 212 height 20
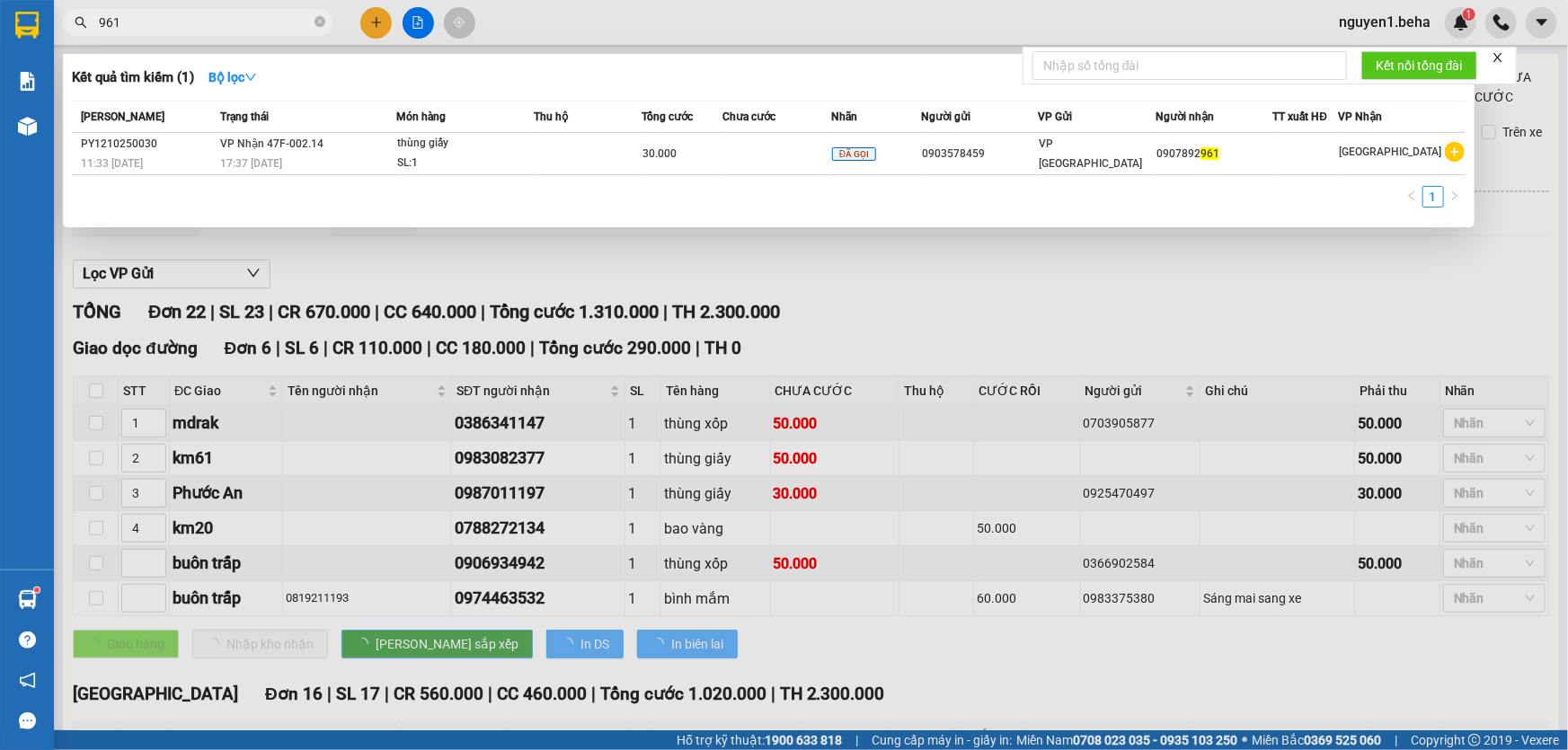
click at [220, 18] on input "961" at bounding box center [204, 23] width 212 height 20
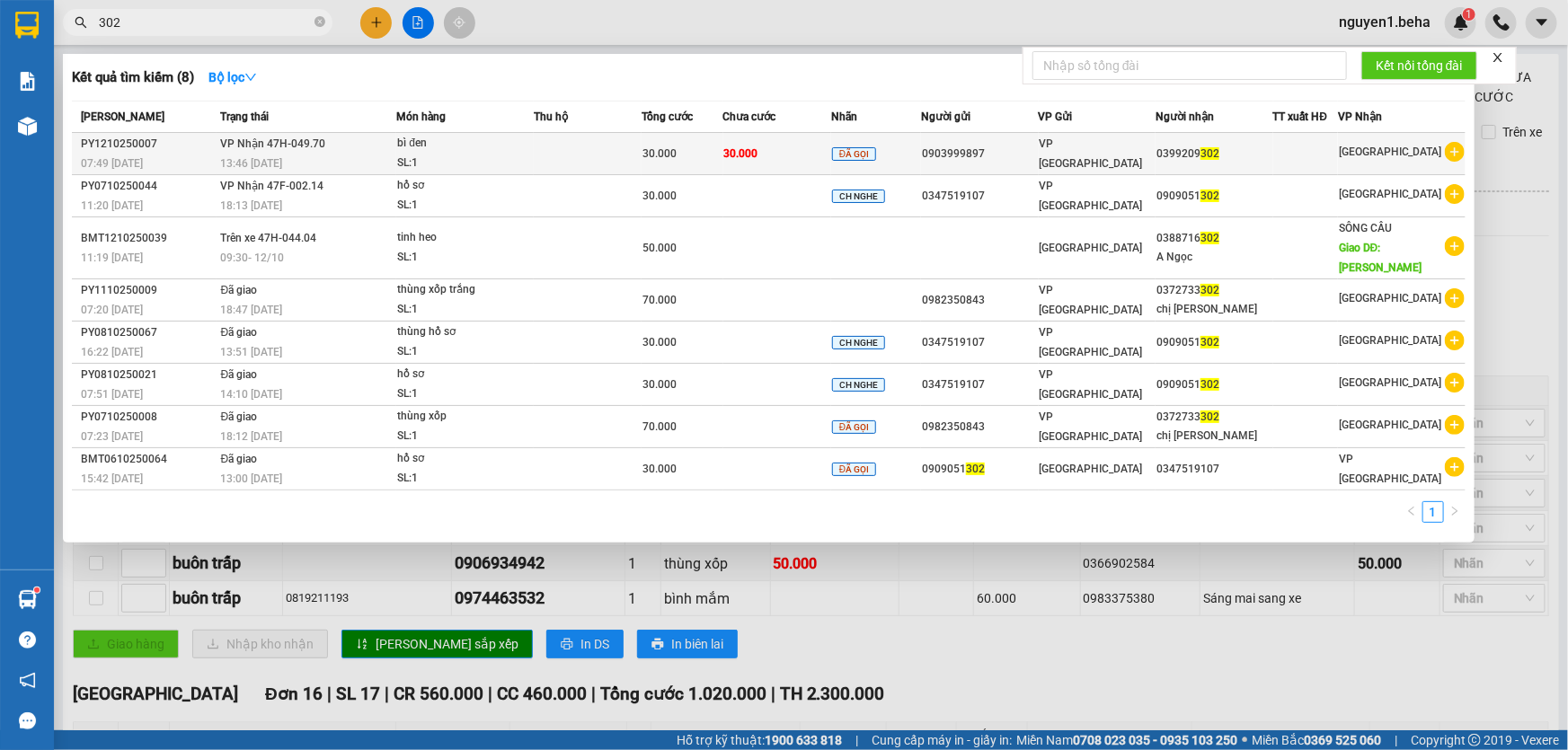
type input "302"
click at [794, 159] on td "30.000" at bounding box center [778, 154] width 108 height 42
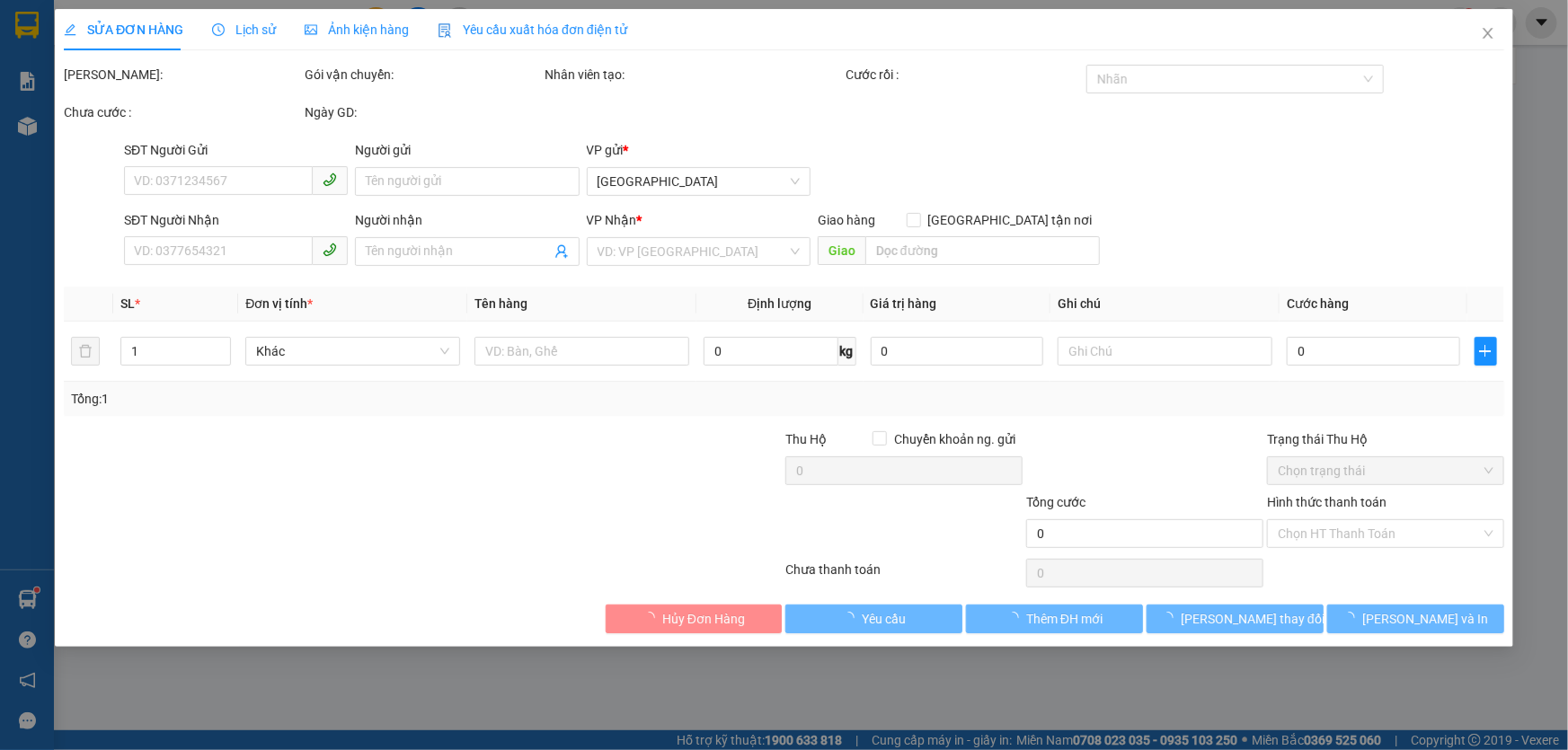
type input "0903999897"
type input "0399209302"
type input "30.000"
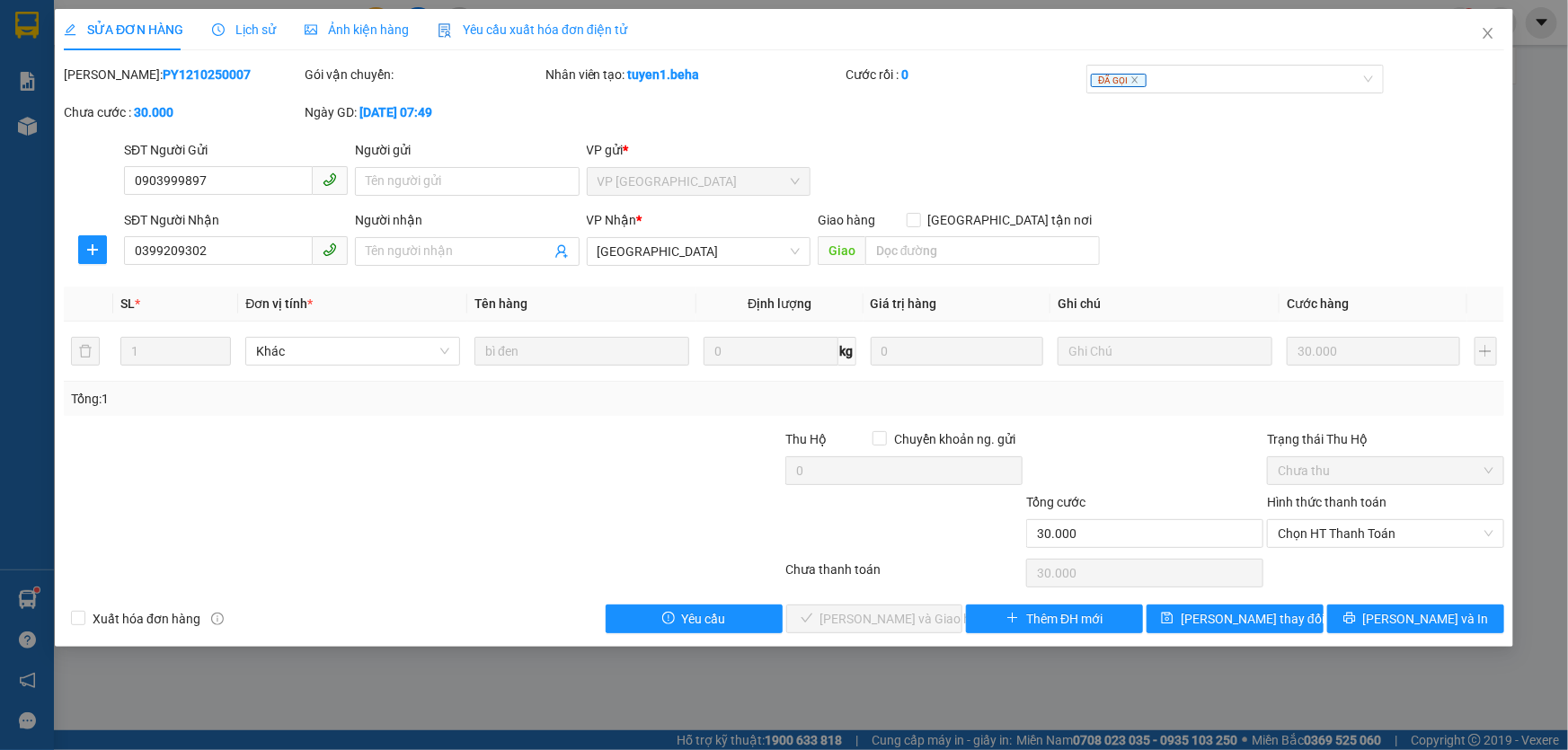
click at [375, 41] on div "Ảnh kiện hàng" at bounding box center [357, 30] width 104 height 41
